Goal: Task Accomplishment & Management: Manage account settings

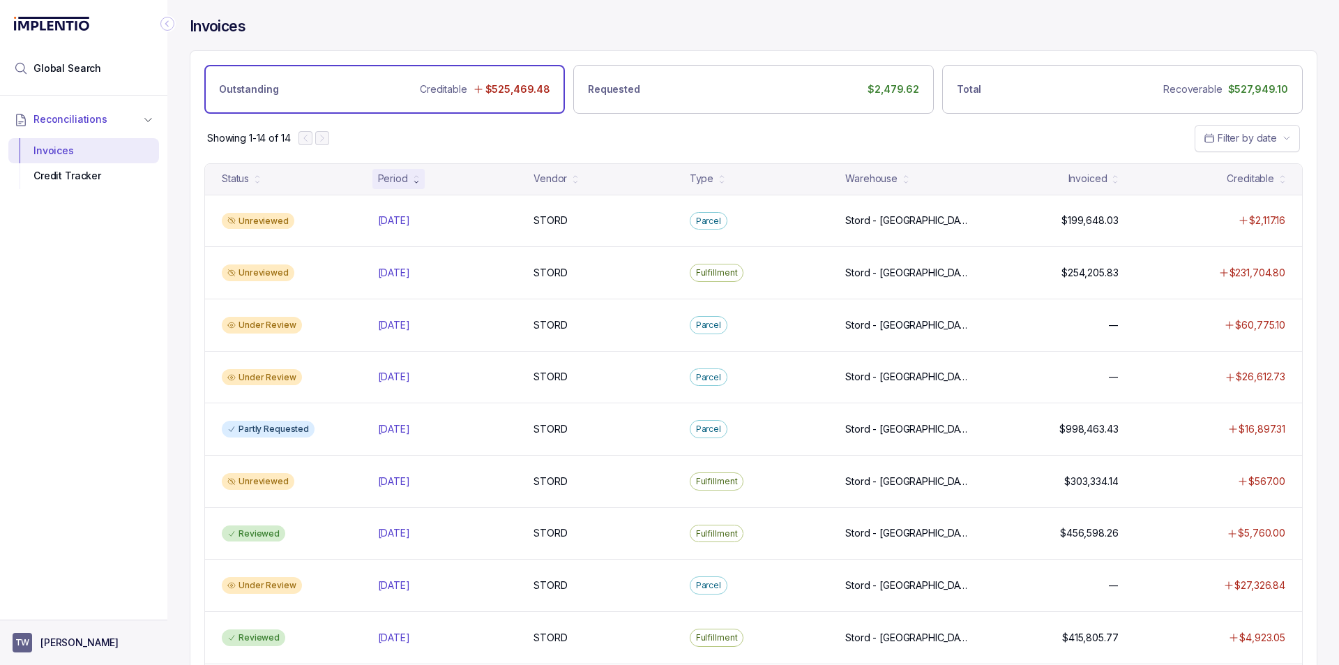
click at [78, 635] on button "TW [PERSON_NAME]" at bounding box center [84, 643] width 142 height 20
click at [63, 610] on p "Logout" at bounding box center [92, 613] width 116 height 14
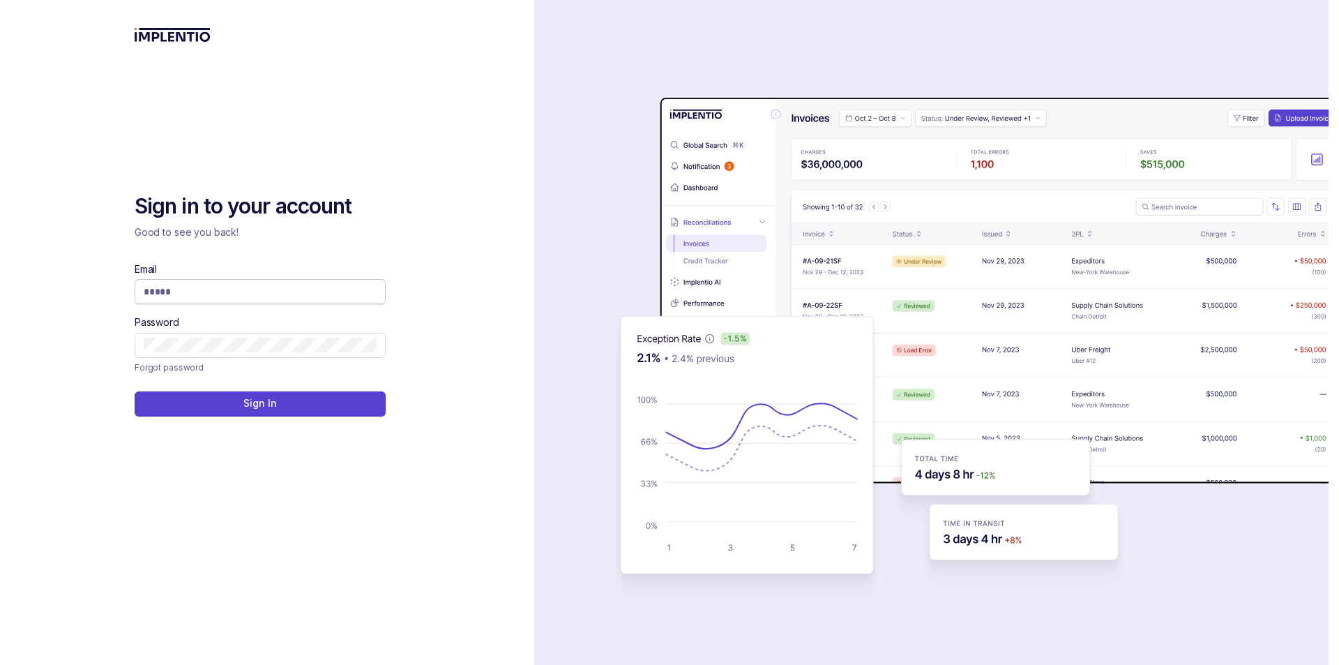
click at [225, 286] on input "Email" at bounding box center [260, 292] width 233 height 14
type input "**********"
